Goal: Use online tool/utility: Utilize a website feature to perform a specific function

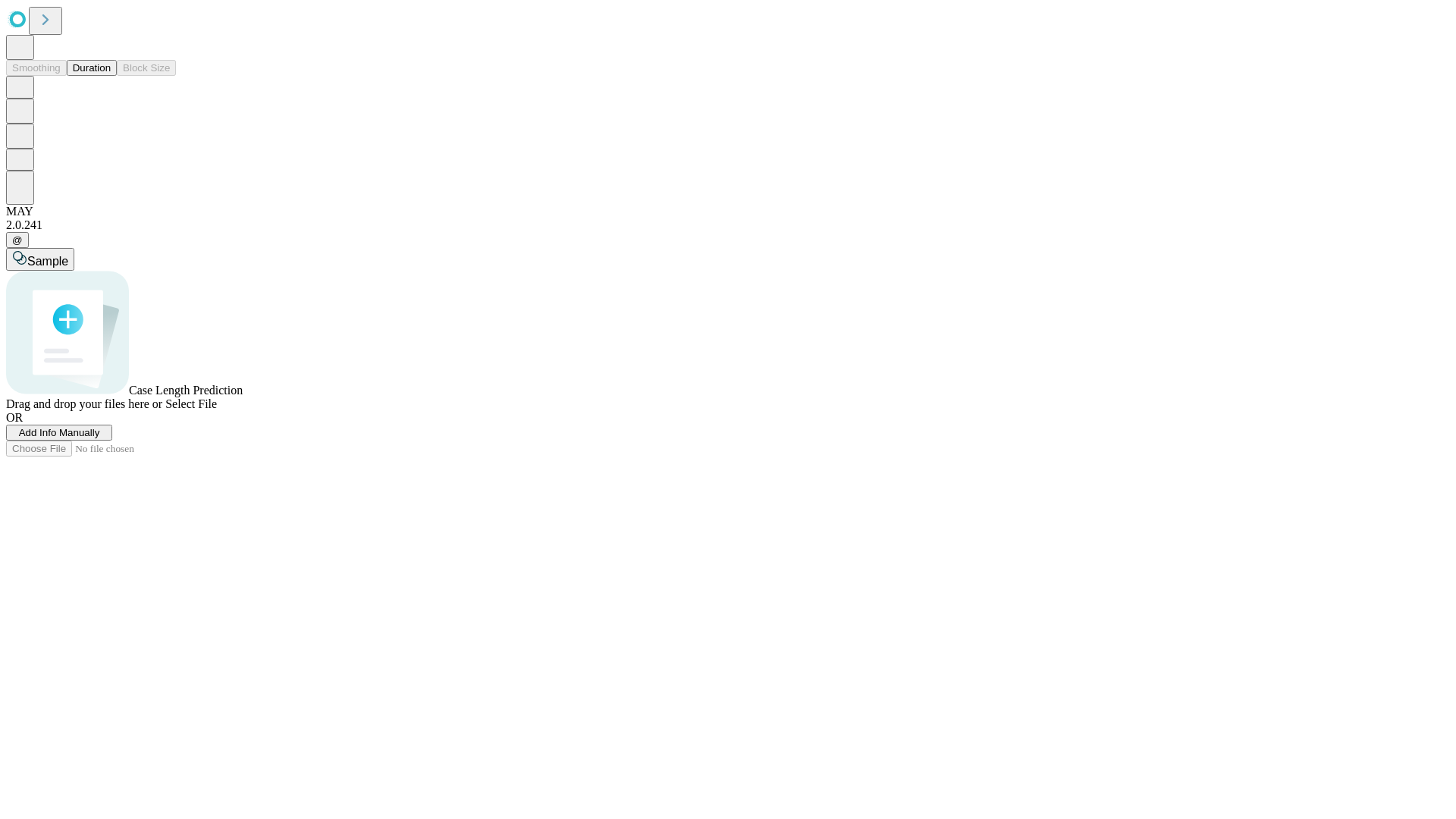
click at [217, 410] on span "Select File" at bounding box center [191, 404] width 51 height 13
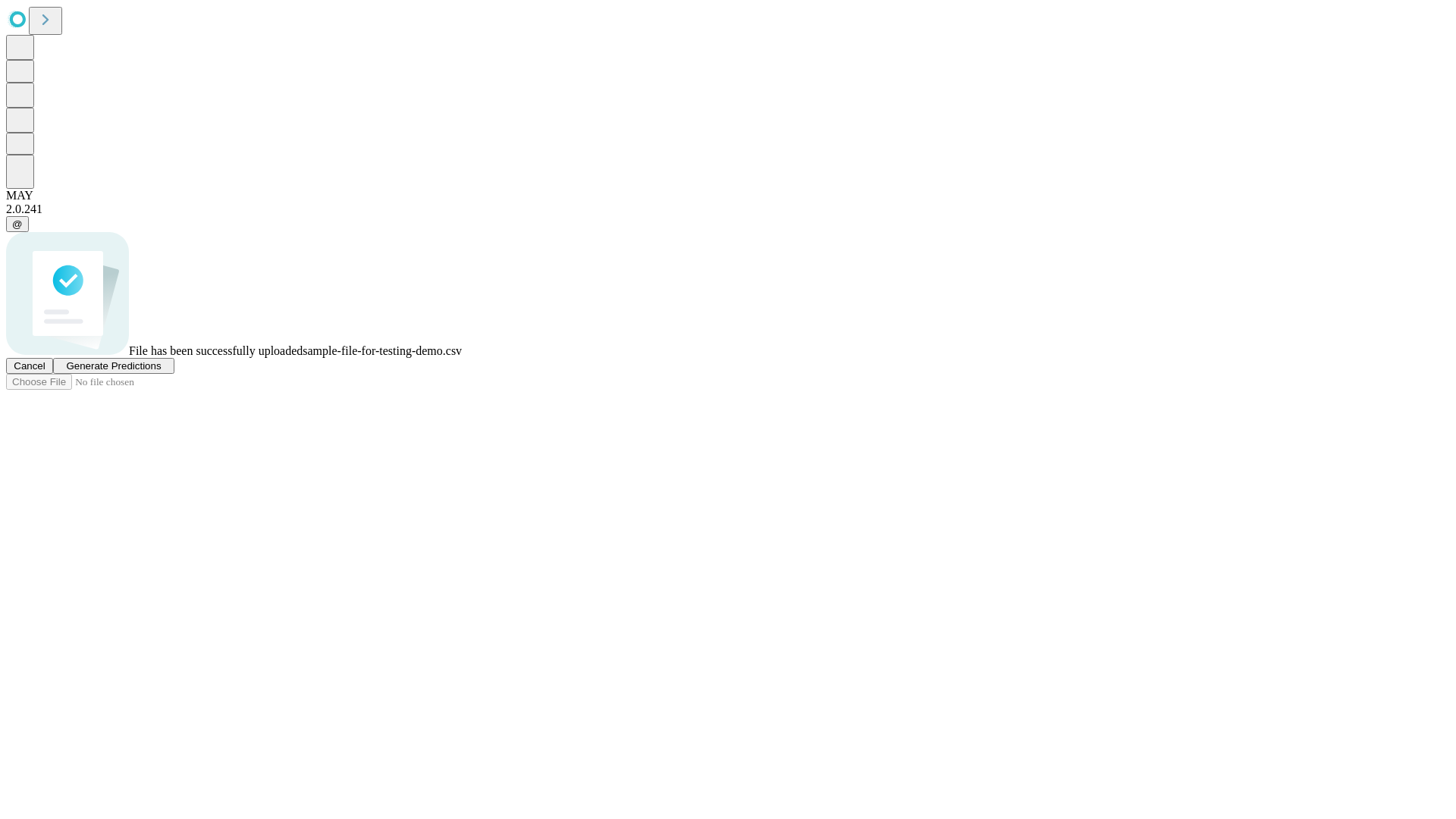
click at [161, 371] on span "Generate Predictions" at bounding box center [113, 366] width 95 height 11
